Goal: Find contact information: Find contact information

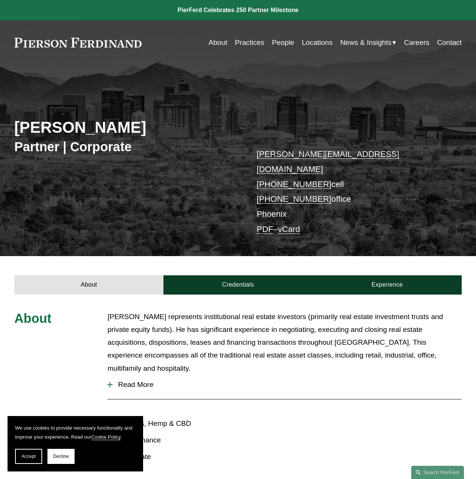
click at [303, 341] on p "John represents institutional real estate investors (primarily real estate inve…" at bounding box center [284, 342] width 355 height 64
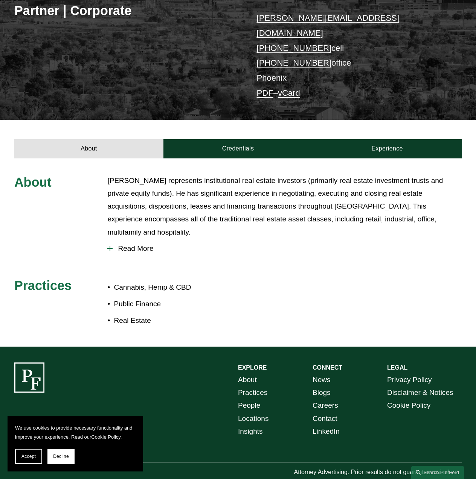
scroll to position [137, 0]
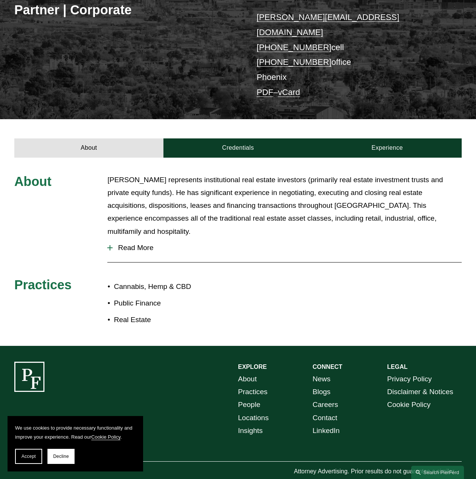
click at [138, 243] on span "Read More" at bounding box center [287, 247] width 349 height 8
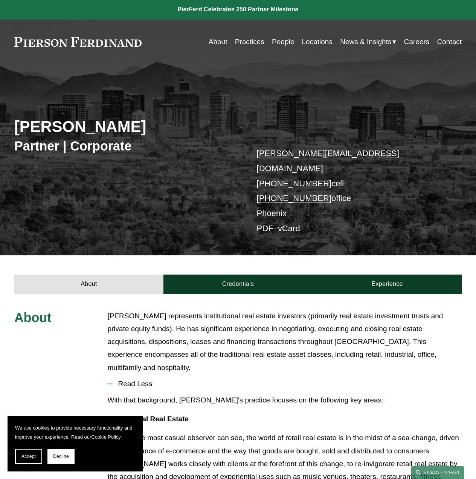
scroll to position [0, 0]
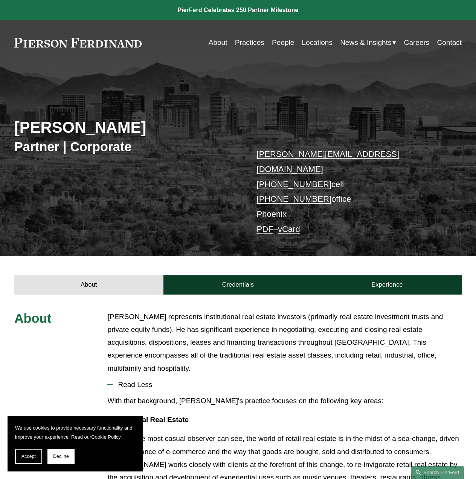
click at [293, 224] on link "vCard" at bounding box center [289, 228] width 22 height 9
click at [267, 224] on link "PDF" at bounding box center [265, 228] width 17 height 9
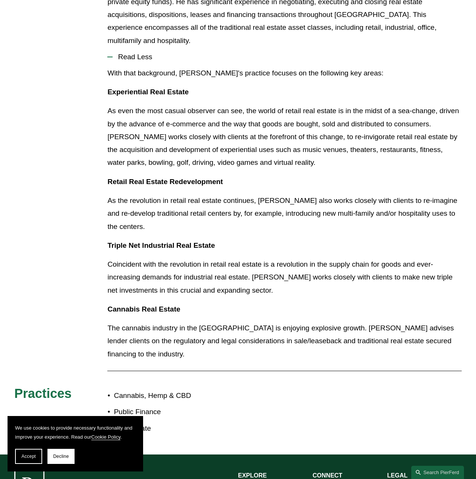
scroll to position [339, 0]
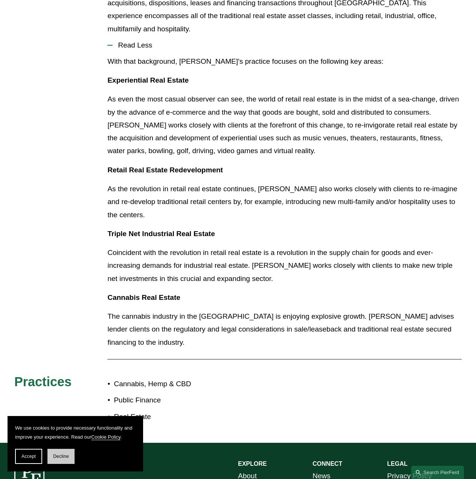
click at [59, 453] on button "Decline" at bounding box center [60, 455] width 27 height 15
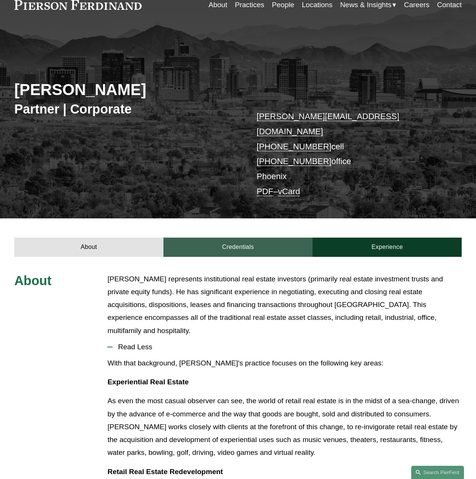
scroll to position [0, 0]
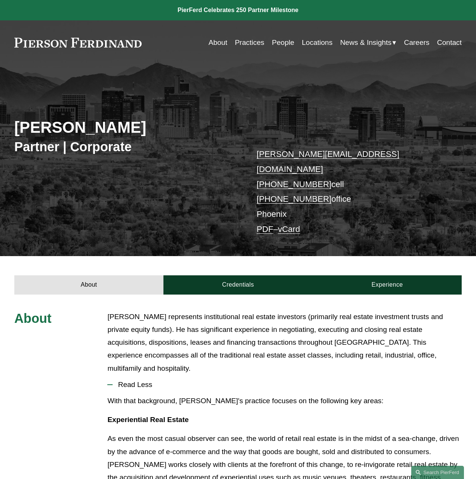
drag, startPoint x: 147, startPoint y: 39, endPoint x: 61, endPoint y: 40, distance: 85.9
click at [62, 40] on div "About Practices People Locations News & Insights News" at bounding box center [238, 42] width 448 height 14
drag, startPoint x: 143, startPoint y: 43, endPoint x: 85, endPoint y: 41, distance: 58.1
click at [85, 41] on div "About Practices People Locations News & Insights News" at bounding box center [238, 42] width 448 height 14
click at [442, 41] on link "Contact" at bounding box center [450, 42] width 25 height 14
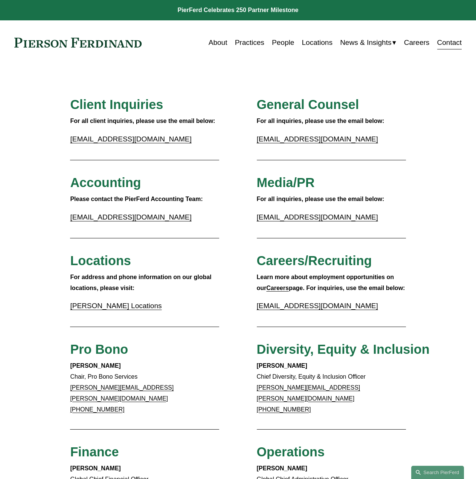
click at [305, 44] on link "Locations" at bounding box center [317, 42] width 31 height 14
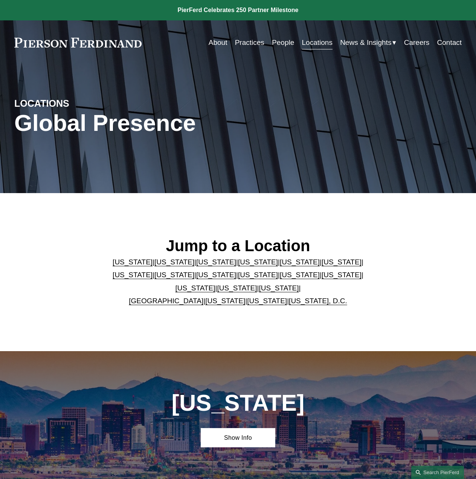
click at [133, 263] on link "Arizona" at bounding box center [133, 262] width 40 height 8
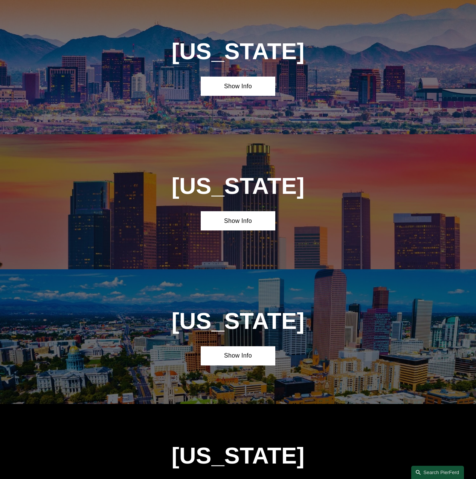
scroll to position [352, 0]
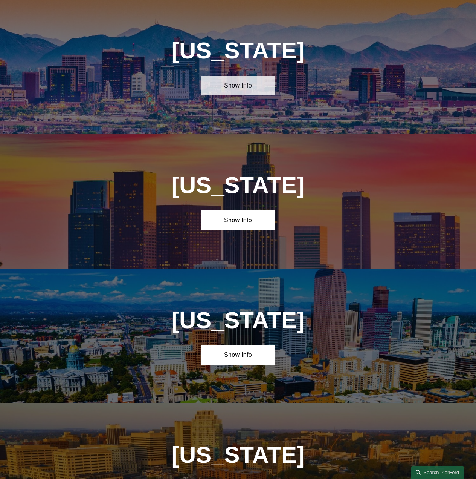
click at [254, 88] on link "Show Info" at bounding box center [238, 85] width 75 height 19
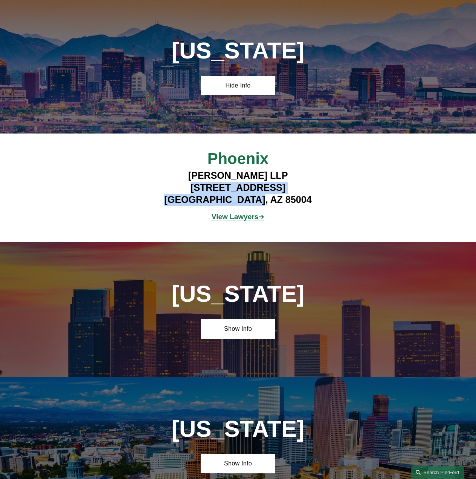
drag, startPoint x: 168, startPoint y: 190, endPoint x: 301, endPoint y: 202, distance: 133.6
click at [301, 202] on h4 "Pierson Ferdinand LLP 2 North Central Ave, Suite 1800 Phoenix, AZ 85004" at bounding box center [238, 188] width 187 height 36
copy h4 "2 North Central Ave, Suite 1800 Phoenix, AZ 85004"
click at [301, 202] on h4 "Pierson Ferdinand LLP 2 North Central Ave, Suite 1800 Phoenix, AZ 85004" at bounding box center [238, 188] width 187 height 36
